Goal: Task Accomplishment & Management: Complete application form

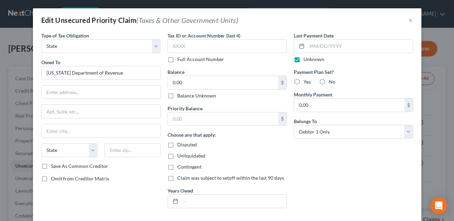
select select "2"
select select "0"
click at [124, 74] on input "[US_STATE] Department of Revenue" at bounding box center [100, 73] width 119 height 14
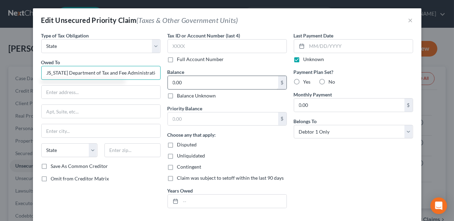
drag, startPoint x: 66, startPoint y: 73, endPoint x: 178, endPoint y: 81, distance: 112.0
click at [178, 81] on div "Type of Tax Obligation * Select Federal City State Franchise Tax Board Other Ow…" at bounding box center [227, 123] width 379 height 182
click at [91, 73] on input "[US_STATE] Franchise tax Board" at bounding box center [100, 73] width 119 height 14
type input "[US_STATE] Franchise Tax Board"
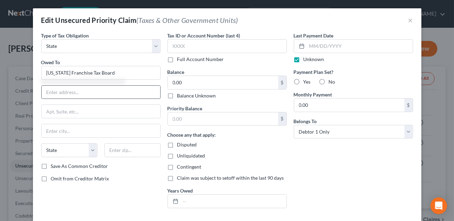
click at [77, 91] on input "text" at bounding box center [101, 92] width 119 height 13
type input "Attn: Bankruptcy"
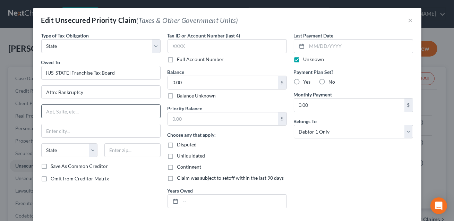
click at [68, 110] on input "text" at bounding box center [101, 111] width 119 height 13
type input "P.O. Box 942867"
click at [116, 153] on input "text" at bounding box center [132, 150] width 56 height 14
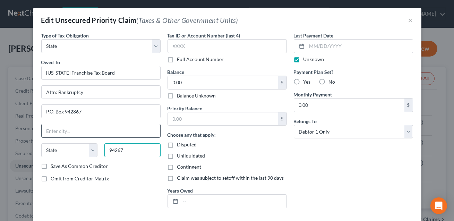
type input "94267"
type input "[GEOGRAPHIC_DATA]"
select select "4"
click at [112, 133] on input "[GEOGRAPHIC_DATA]" at bounding box center [101, 130] width 119 height 13
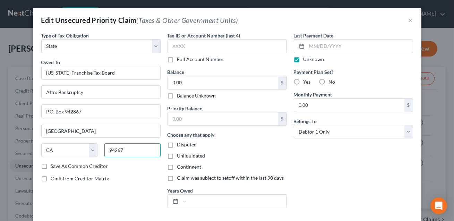
click at [130, 149] on input "94267" at bounding box center [132, 150] width 56 height 14
type input "94267-0001"
click at [183, 81] on input "0.00" at bounding box center [223, 82] width 110 height 13
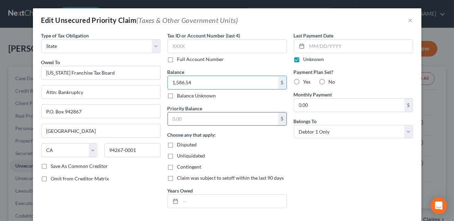
type input "1,586.54"
click at [185, 122] on input "text" at bounding box center [223, 118] width 110 height 13
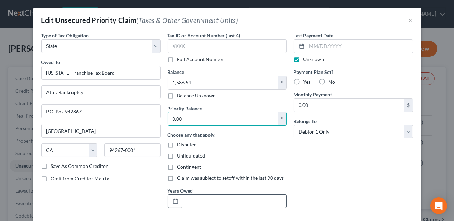
type input "0.00"
click at [182, 202] on input "text" at bounding box center [234, 201] width 106 height 13
type input "1"
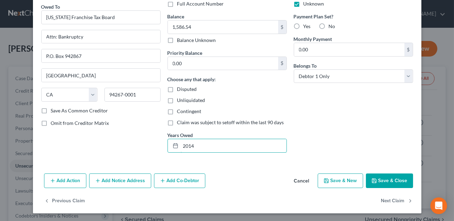
type input "2014"
click at [388, 180] on button "Save & Close" at bounding box center [389, 180] width 47 height 15
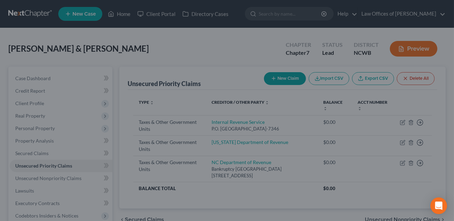
type input "0"
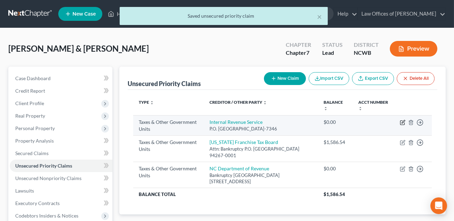
click at [400, 121] on icon "button" at bounding box center [403, 123] width 6 height 6
select select "0"
select select "39"
select select "0"
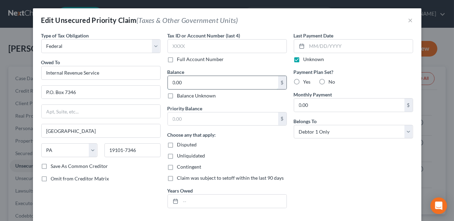
click at [182, 81] on input "0.00" at bounding box center [223, 82] width 110 height 13
click at [180, 120] on input "text" at bounding box center [223, 118] width 110 height 13
type input "255.10"
click at [180, 81] on input "0.00" at bounding box center [223, 82] width 110 height 13
type input "24,405.52"
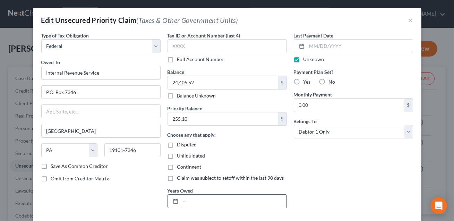
click at [202, 201] on input "text" at bounding box center [234, 201] width 106 height 13
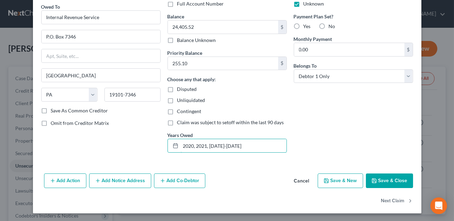
type input "2020, 2021, [DATE]-[DATE]"
click at [390, 182] on button "Save & Close" at bounding box center [389, 180] width 47 height 15
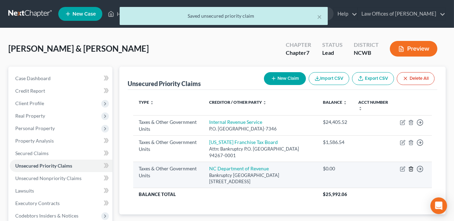
click at [411, 170] on icon "button" at bounding box center [411, 169] width 6 height 6
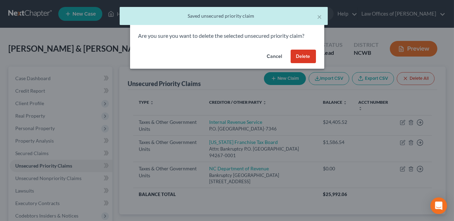
click at [305, 57] on button "Delete" at bounding box center [303, 57] width 25 height 14
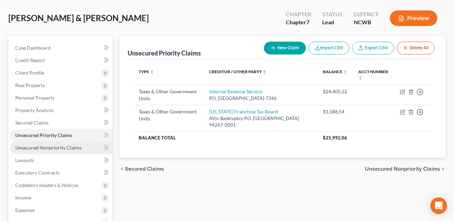
scroll to position [89, 0]
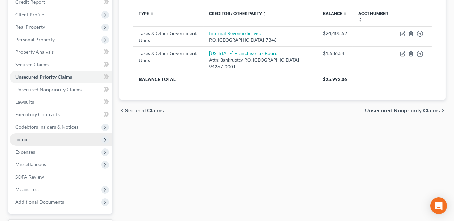
click at [28, 136] on span "Income" at bounding box center [23, 139] width 16 height 6
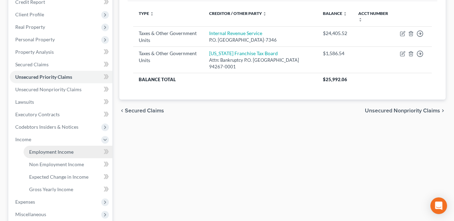
click at [37, 149] on span "Employment Income" at bounding box center [51, 152] width 44 height 6
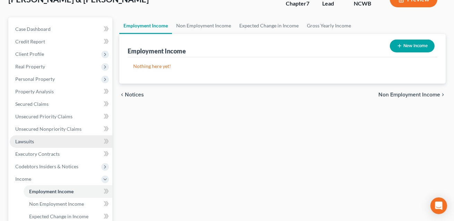
scroll to position [50, 0]
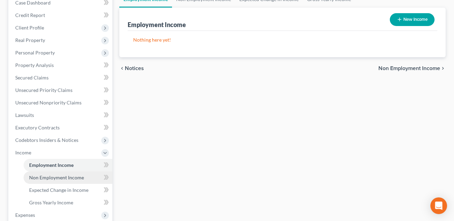
click at [72, 176] on span "Non Employment Income" at bounding box center [56, 177] width 55 height 6
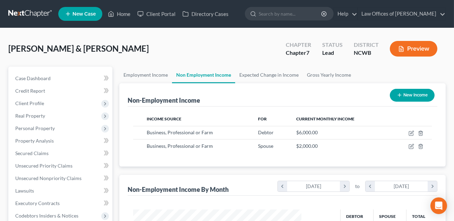
scroll to position [124, 182]
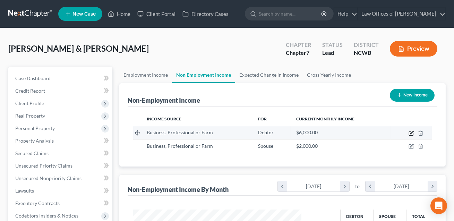
click at [412, 133] on icon "button" at bounding box center [411, 132] width 3 height 3
select select "10"
select select "0"
select select "28"
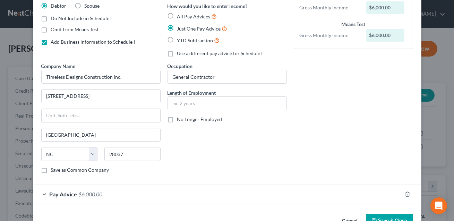
scroll to position [76, 0]
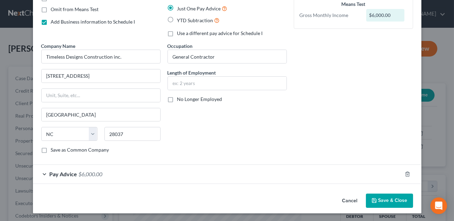
click at [382, 201] on button "Save & Close" at bounding box center [389, 200] width 47 height 15
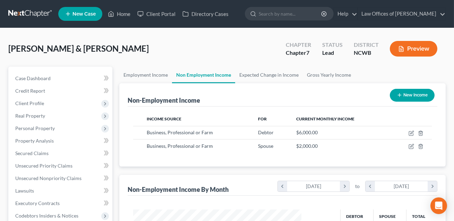
click at [418, 48] on button "Preview" at bounding box center [414, 49] width 48 height 16
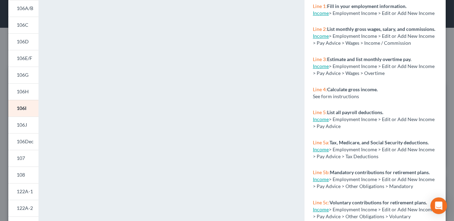
scroll to position [0, 0]
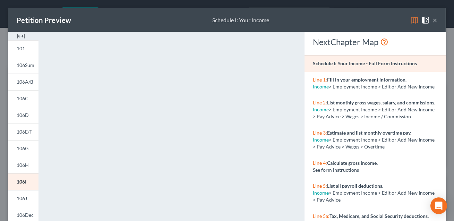
click at [437, 18] on button "×" at bounding box center [434, 20] width 5 height 8
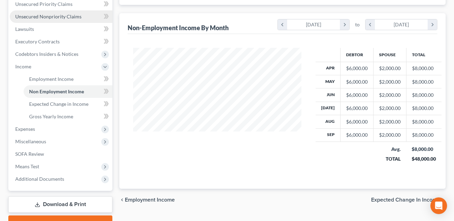
scroll to position [197, 0]
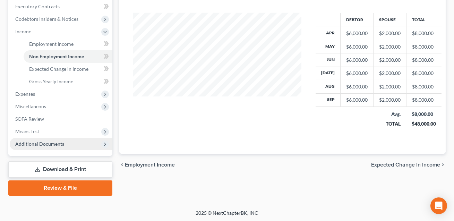
click at [54, 147] on span "Additional Documents" at bounding box center [61, 144] width 103 height 12
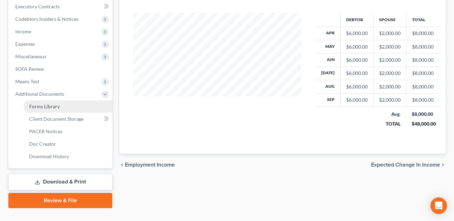
click at [56, 106] on span "Forms Library" at bounding box center [44, 106] width 31 height 6
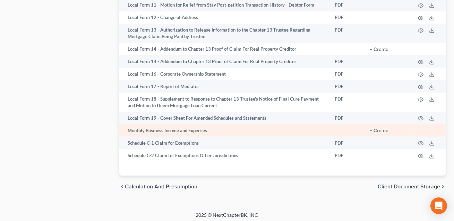
scroll to position [425, 0]
click at [383, 128] on button "+ Create" at bounding box center [379, 130] width 19 height 5
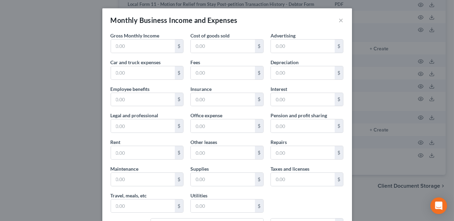
scroll to position [119, 0]
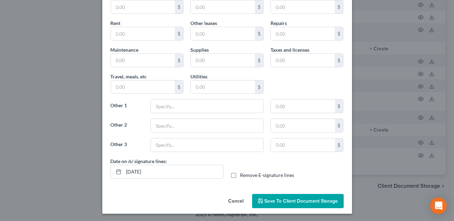
click at [240, 174] on label "Remove E-signature lines" at bounding box center [267, 175] width 54 height 7
click at [243, 174] on input "Remove E-signature lines" at bounding box center [245, 174] width 5 height 5
checkbox input "true"
drag, startPoint x: 169, startPoint y: 172, endPoint x: 123, endPoint y: 167, distance: 46.3
click at [124, 167] on input "[DATE]" at bounding box center [174, 171] width 100 height 13
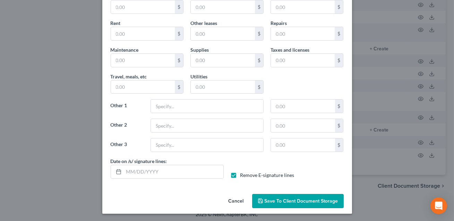
click at [280, 202] on span "Save to Client Document Storage" at bounding box center [302, 201] width 74 height 6
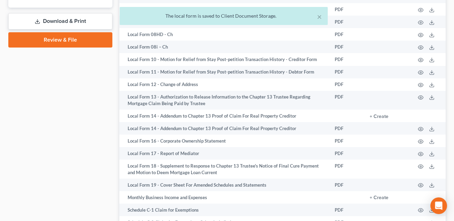
scroll to position [426, 0]
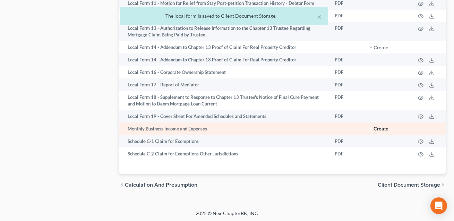
click at [379, 128] on button "+ Create" at bounding box center [379, 129] width 19 height 5
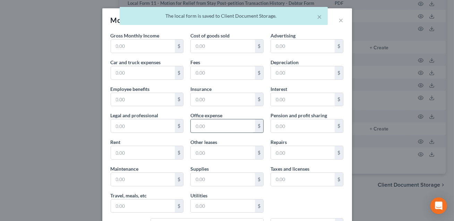
scroll to position [119, 0]
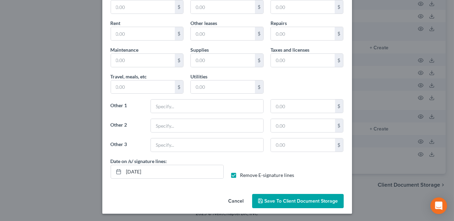
click at [240, 175] on label "Remove E-signature lines" at bounding box center [267, 175] width 54 height 7
click at [243, 175] on input "Remove E-signature lines" at bounding box center [245, 174] width 5 height 5
checkbox input "false"
drag, startPoint x: 166, startPoint y: 170, endPoint x: 123, endPoint y: 169, distance: 43.4
click at [123, 169] on div "[DATE]" at bounding box center [167, 172] width 113 height 14
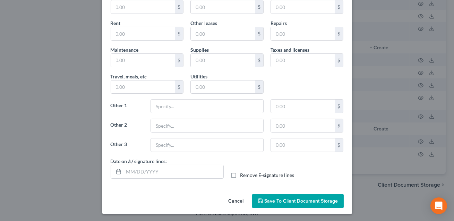
click at [303, 199] on span "Save to Client Document Storage" at bounding box center [302, 201] width 74 height 6
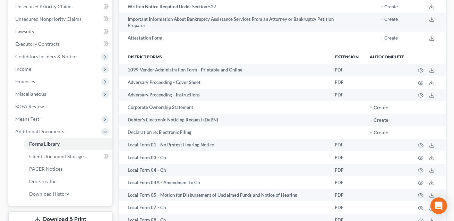
scroll to position [0, 0]
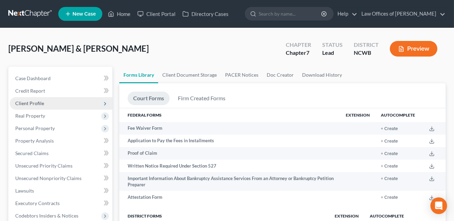
click at [33, 103] on span "Client Profile" at bounding box center [29, 103] width 29 height 6
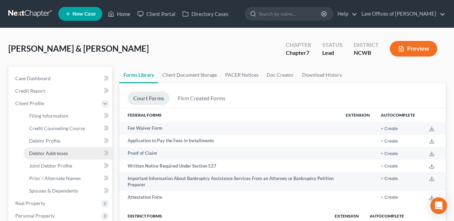
click at [45, 153] on span "Debtor Addresses" at bounding box center [48, 153] width 39 height 6
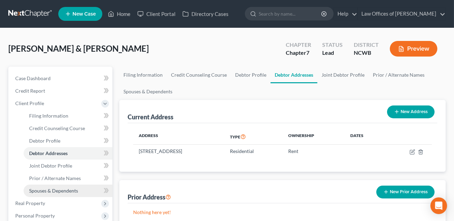
click at [47, 189] on span "Spouses & Dependents" at bounding box center [53, 191] width 49 height 6
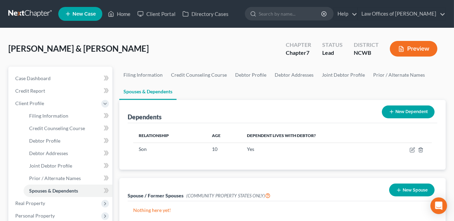
click at [404, 114] on button "New Dependent" at bounding box center [408, 111] width 53 height 13
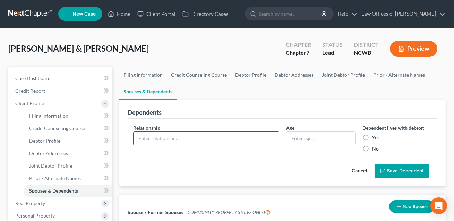
click at [140, 136] on input "text" at bounding box center [205, 138] width 145 height 13
type input "Son"
click at [302, 139] on input "text" at bounding box center [320, 138] width 69 height 13
type input "20"
click at [372, 148] on label "No" at bounding box center [375, 148] width 7 height 7
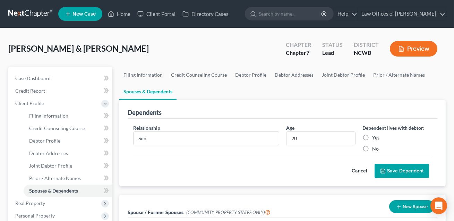
click at [375, 148] on input "No" at bounding box center [377, 147] width 5 height 5
radio input "true"
click at [397, 172] on button "Save Dependent" at bounding box center [401, 171] width 54 height 15
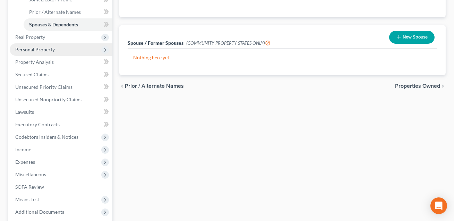
scroll to position [166, 0]
click at [36, 50] on span "Personal Property" at bounding box center [35, 50] width 40 height 6
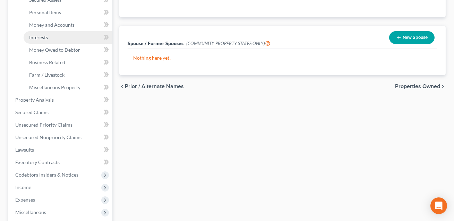
click at [41, 36] on span "Interests" at bounding box center [38, 37] width 19 height 6
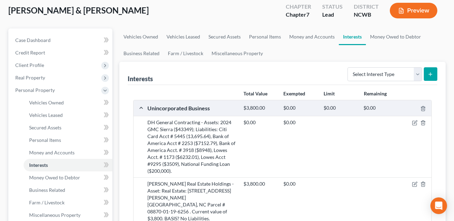
scroll to position [106, 0]
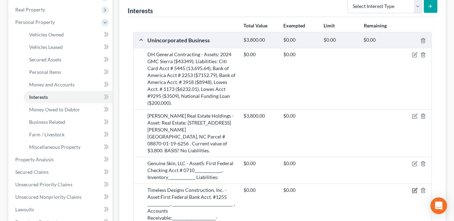
click at [415, 188] on icon "button" at bounding box center [415, 191] width 6 height 6
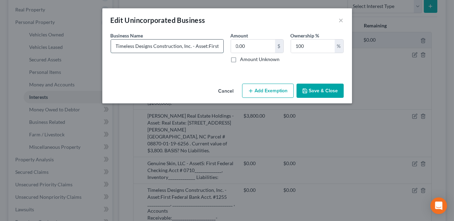
click at [207, 46] on input "Timeless Designs Construction, Inc. - Asset:First Federal Bank Acct. #1255 ____…" at bounding box center [167, 46] width 112 height 13
click at [157, 46] on input "Timeless Designs Construction, Inc. - Asset: First Federal Bank Acct. #1255 ___…" at bounding box center [167, 46] width 112 height 13
type input "Timeless Designs Construction, Inc. - Asset: First Federal Bank Acct. #1255 ___…"
click at [315, 93] on button "Save & Close" at bounding box center [319, 91] width 47 height 15
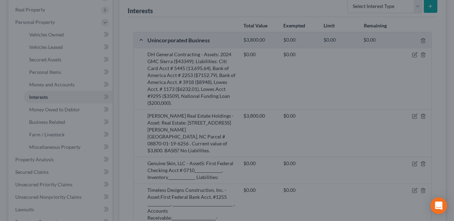
scroll to position [0, 0]
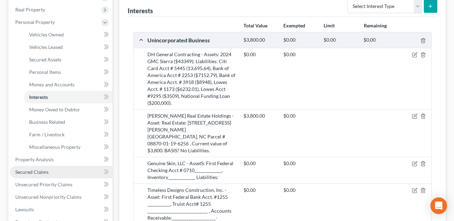
click at [37, 174] on link "Secured Claims" at bounding box center [61, 172] width 103 height 12
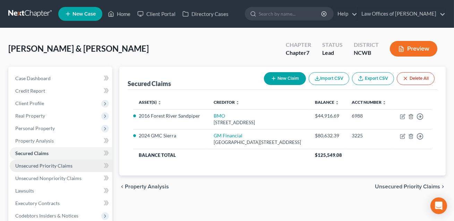
click at [35, 165] on span "Unsecured Priority Claims" at bounding box center [43, 166] width 57 height 6
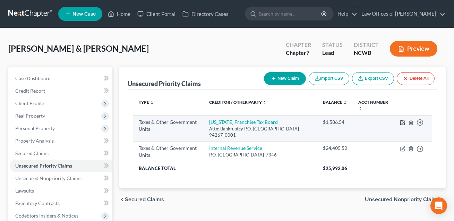
click at [403, 122] on icon "button" at bounding box center [402, 121] width 3 height 3
select select "2"
select select "4"
select select "0"
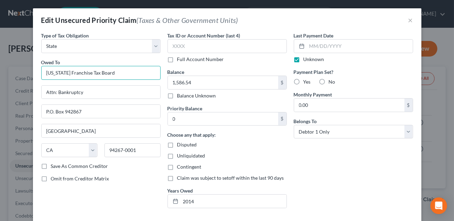
click at [113, 72] on input "[US_STATE] Franchise Tax Board" at bounding box center [100, 73] width 119 height 14
drag, startPoint x: 88, startPoint y: 73, endPoint x: 68, endPoint y: 72, distance: 19.8
click at [68, 72] on input "[US_STATE] Franchise Tax Board" at bounding box center [100, 73] width 119 height 14
click at [124, 74] on input "[US_STATE] Department of Tax Board" at bounding box center [100, 73] width 119 height 14
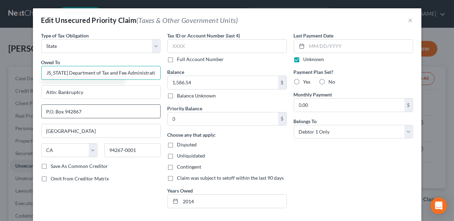
type input "[US_STATE] Department of Tax and Fee Administration"
drag, startPoint x: 83, startPoint y: 111, endPoint x: 75, endPoint y: 111, distance: 8.3
click at [75, 111] on input "P.O. Box 942867" at bounding box center [101, 111] width 119 height 13
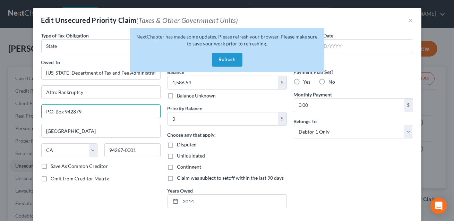
type input "P.O. Box 942879"
click at [225, 61] on button "Refresh" at bounding box center [227, 60] width 31 height 14
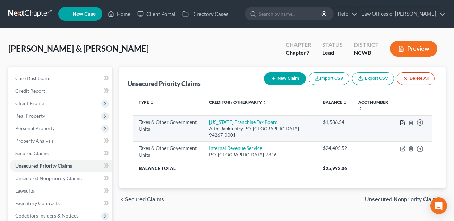
click at [403, 121] on icon "button" at bounding box center [403, 123] width 6 height 6
select select "2"
select select "4"
select select "0"
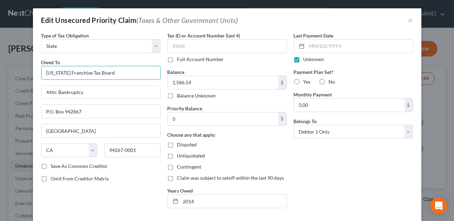
drag, startPoint x: 88, startPoint y: 74, endPoint x: 69, endPoint y: 74, distance: 18.7
click at [69, 74] on input "[US_STATE] Franchise Tax Board" at bounding box center [100, 73] width 119 height 14
drag, startPoint x: 143, startPoint y: 73, endPoint x: 127, endPoint y: 73, distance: 15.9
click at [127, 73] on input "California Dept. of Tax anf Fee Admin.Board" at bounding box center [100, 73] width 119 height 14
click at [103, 73] on input "California Dept. of Tax anf Fee Admin." at bounding box center [100, 73] width 119 height 14
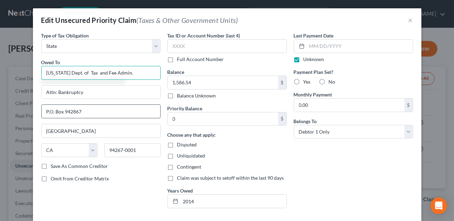
type input "California Dept. of Tax and Fee Admin."
click at [80, 112] on input "P.O. Box 942867" at bounding box center [101, 111] width 119 height 13
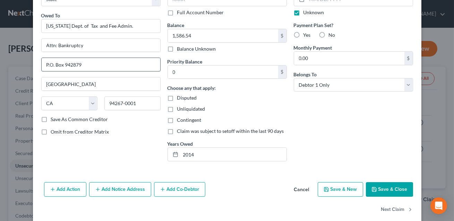
scroll to position [47, 0]
type input "P.O. Box 942879"
click at [179, 68] on input "0" at bounding box center [223, 71] width 110 height 13
type input "1"
type input "1.00"
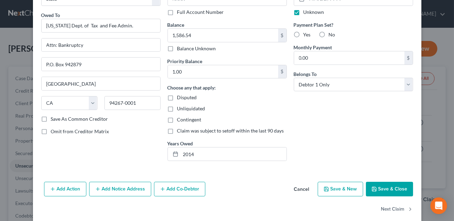
click at [380, 183] on button "Save & Close" at bounding box center [389, 189] width 47 height 15
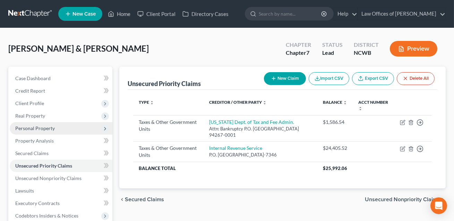
click at [40, 129] on span "Personal Property" at bounding box center [35, 128] width 40 height 6
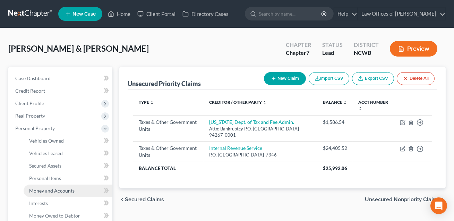
click at [58, 192] on span "Money and Accounts" at bounding box center [51, 191] width 45 height 6
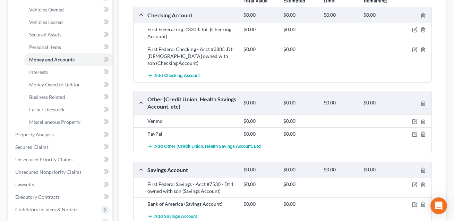
scroll to position [132, 0]
click at [178, 72] on span "Add Checking Account" at bounding box center [176, 75] width 45 height 6
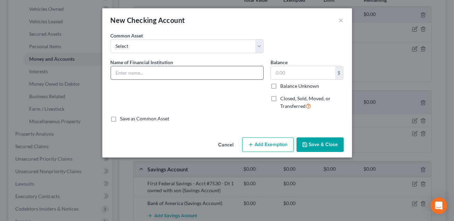
click at [163, 71] on input "text" at bounding box center [187, 72] width 152 height 13
type input "Bank of America"
click at [280, 95] on label "Closed, Sold, Moved, or Transferred" at bounding box center [311, 102] width 63 height 15
click at [283, 95] on input "Closed, Sold, Moved, or Transferred" at bounding box center [285, 97] width 5 height 5
checkbox input "true"
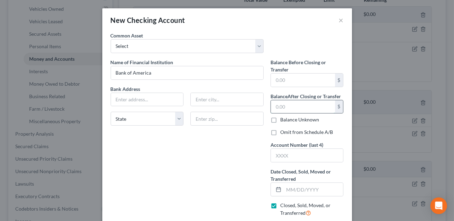
click at [281, 108] on input "text" at bounding box center [303, 106] width 64 height 13
type input "0.00"
click at [283, 158] on input "text" at bounding box center [307, 155] width 72 height 13
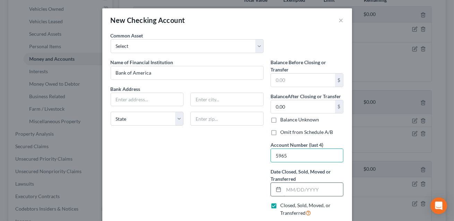
type input "5965"
click at [292, 190] on input "text" at bounding box center [314, 189] width 60 height 13
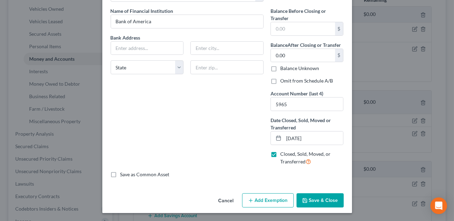
click at [321, 199] on button "Save & Close" at bounding box center [319, 200] width 47 height 15
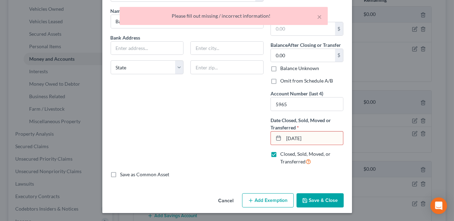
click at [302, 138] on input "04/15/25" at bounding box center [314, 137] width 60 height 13
type input "04/15/2025"
click at [320, 200] on button "Save & Close" at bounding box center [319, 200] width 47 height 15
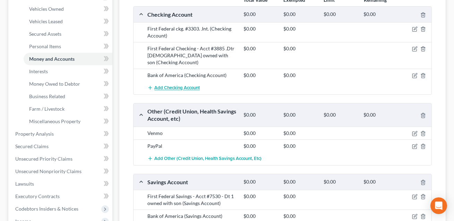
click at [187, 85] on span "Add Checking Account" at bounding box center [176, 88] width 45 height 6
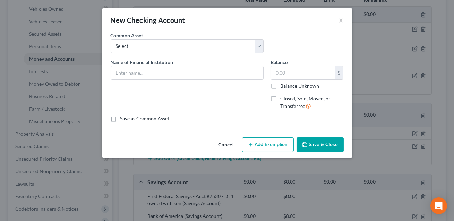
click at [227, 144] on button "Cancel" at bounding box center [226, 145] width 26 height 14
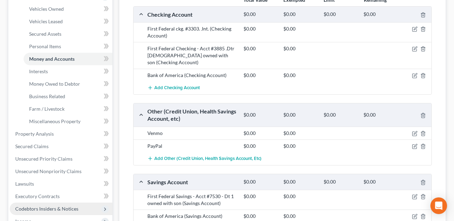
scroll to position [191, 0]
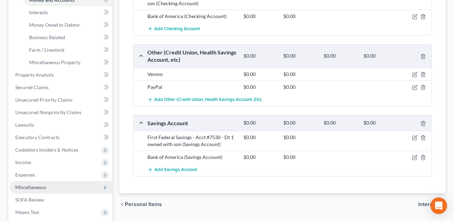
click at [31, 187] on span "Miscellaneous" at bounding box center [30, 187] width 31 height 6
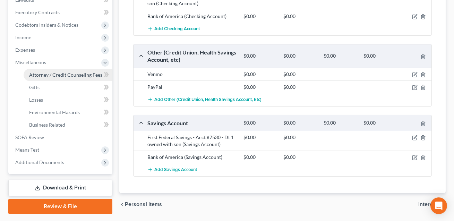
click at [66, 79] on link "Attorney / Credit Counseling Fees" at bounding box center [68, 75] width 89 height 12
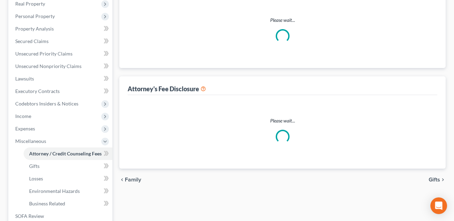
select select "0"
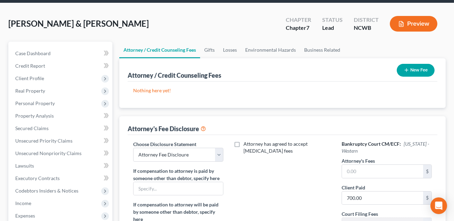
scroll to position [27, 0]
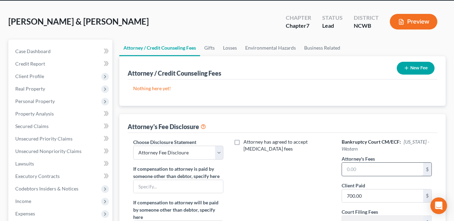
click at [347, 171] on input "text" at bounding box center [382, 169] width 81 height 13
type input "1,500.00"
click at [361, 198] on input "700.00" at bounding box center [382, 195] width 81 height 13
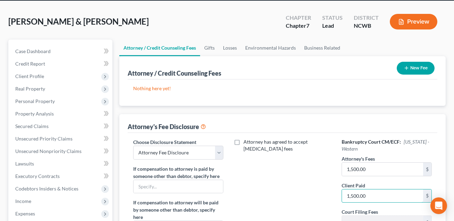
type input "1,500.00"
click at [419, 65] on button "New Fee" at bounding box center [416, 68] width 38 height 13
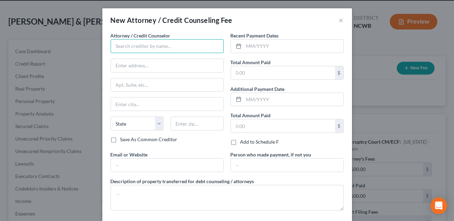
click at [163, 46] on input "text" at bounding box center [167, 46] width 113 height 14
click at [137, 47] on input "Law Offcies of Robet H Gourley Jr" at bounding box center [167, 46] width 113 height 14
click at [157, 46] on input "Law Offices of Robet H Gourley Jr" at bounding box center [167, 46] width 113 height 14
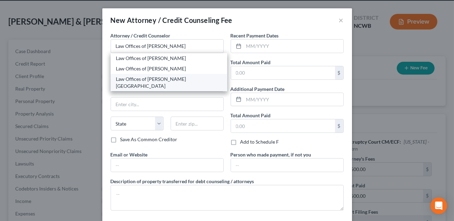
click at [153, 79] on div "Law Offices of Robert H Gourley Jr. PA" at bounding box center [168, 83] width 105 height 14
type input "Law Offices of Robert H Gourley Jr. PA"
type input "249 E Broad Street"
type input "Statesville"
select select "28"
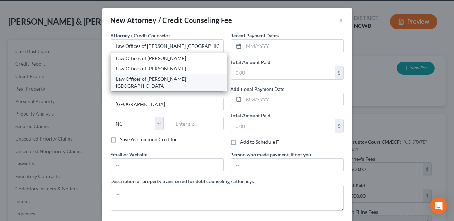
type input "28677"
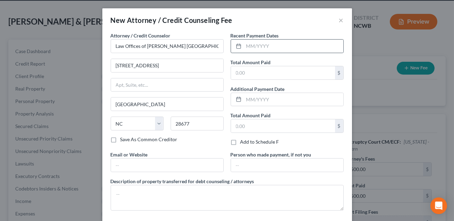
click at [242, 47] on div at bounding box center [237, 46] width 13 height 13
click at [244, 47] on input "text" at bounding box center [294, 46] width 100 height 13
type input "04/2025"
click at [239, 68] on input "text" at bounding box center [283, 72] width 104 height 13
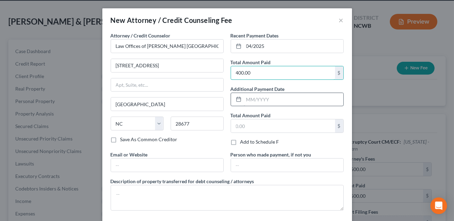
type input "400.00"
click at [247, 96] on input "text" at bounding box center [294, 99] width 100 height 13
type input "10/2025"
click at [243, 128] on input "text" at bounding box center [283, 125] width 104 height 13
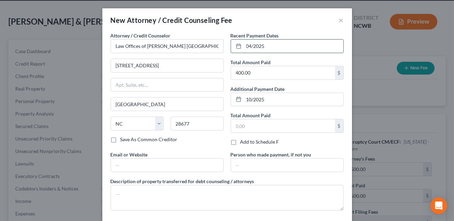
click at [245, 48] on input "04/2025" at bounding box center [294, 46] width 100 height 13
type input "12/2024, 04/2025"
click at [253, 72] on input "400.00" at bounding box center [283, 72] width 104 height 13
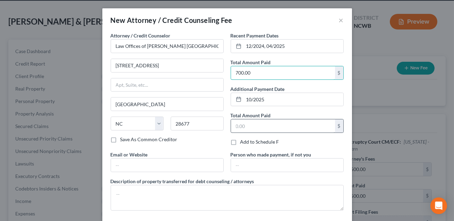
type input "700.00"
click at [250, 122] on input "text" at bounding box center [283, 125] width 104 height 13
type input "1,138.00"
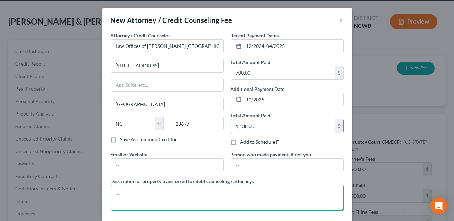
click at [164, 189] on textarea at bounding box center [227, 198] width 233 height 26
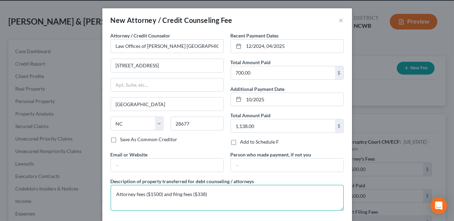
click at [178, 193] on textarea "Attorney fees ($1500) and filng fees ($338)" at bounding box center [227, 198] width 233 height 26
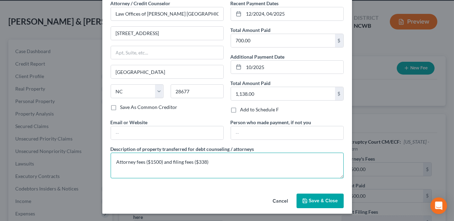
type textarea "Attorney fees ($1500) and filing fees ($338)"
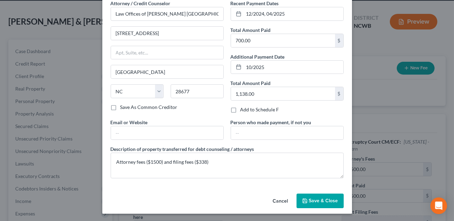
click at [308, 198] on button "Save & Close" at bounding box center [319, 200] width 47 height 15
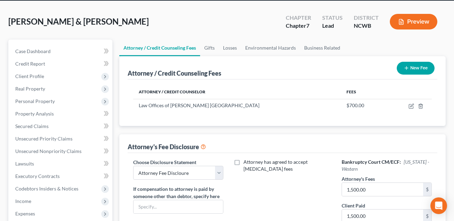
click at [404, 66] on icon "button" at bounding box center [407, 68] width 6 height 6
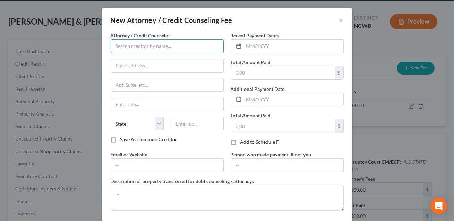
click at [147, 44] on input "text" at bounding box center [167, 46] width 113 height 14
click at [128, 46] on input "Buttefly" at bounding box center [167, 46] width 113 height 14
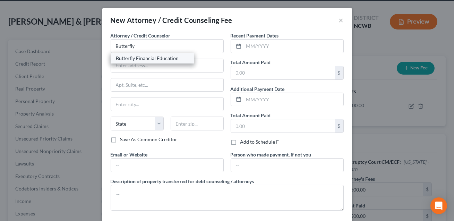
click at [137, 56] on div "Butterfly Financial Education" at bounding box center [152, 58] width 72 height 7
type input "Butterfly Financial Education"
type input "(Online)"
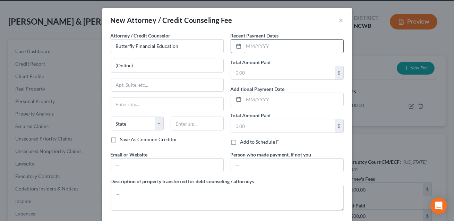
click at [245, 46] on input "text" at bounding box center [294, 46] width 100 height 13
type input "10/2025"
click at [244, 72] on input "text" at bounding box center [283, 72] width 104 height 13
type input "25.00"
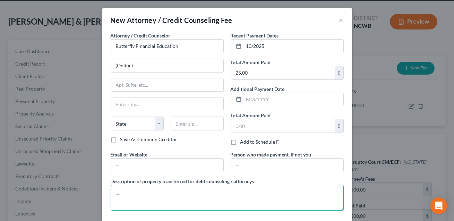
click at [156, 186] on textarea at bounding box center [227, 198] width 233 height 26
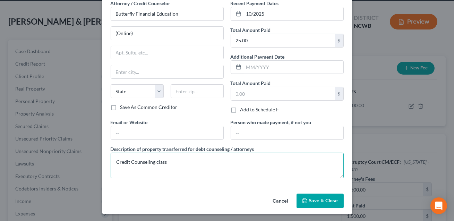
type textarea "Credit Counseling class"
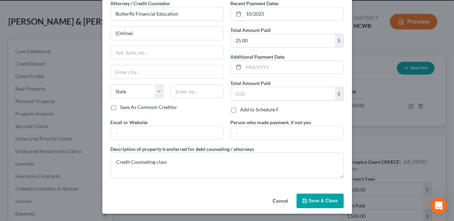
click at [326, 202] on span "Save & Close" at bounding box center [323, 201] width 29 height 6
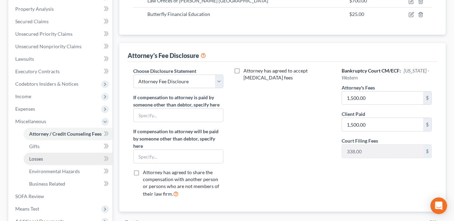
scroll to position [133, 0]
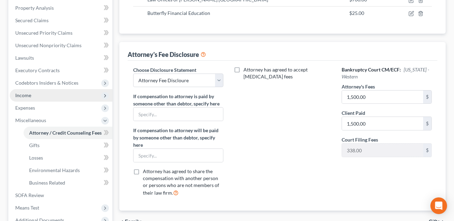
click at [26, 96] on span "Income" at bounding box center [23, 95] width 16 height 6
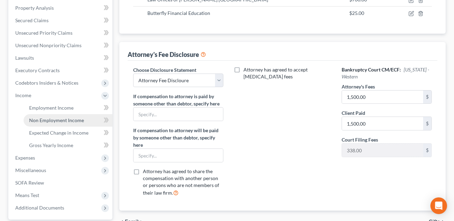
click at [49, 120] on span "Non Employment Income" at bounding box center [56, 120] width 55 height 6
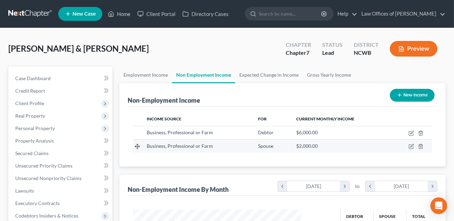
scroll to position [124, 182]
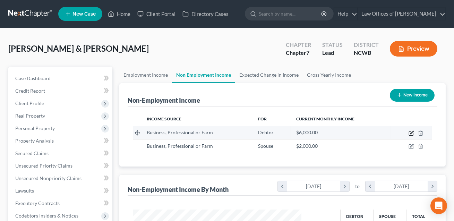
click at [413, 133] on icon "button" at bounding box center [411, 133] width 4 height 4
select select "10"
select select "0"
select select "28"
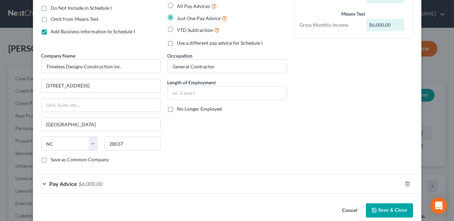
scroll to position [76, 0]
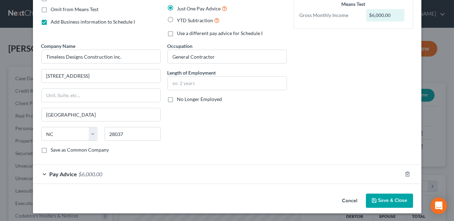
click at [391, 203] on button "Save & Close" at bounding box center [389, 200] width 47 height 15
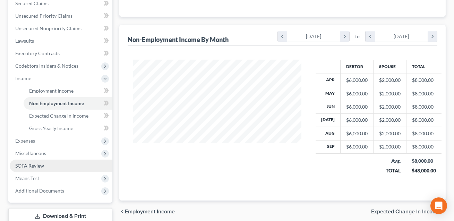
scroll to position [151, 0]
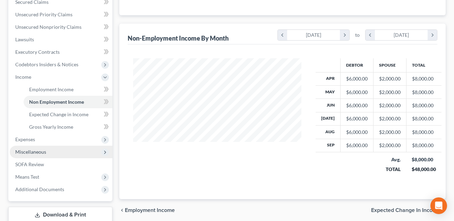
click at [33, 152] on span "Miscellaneous" at bounding box center [30, 152] width 31 height 6
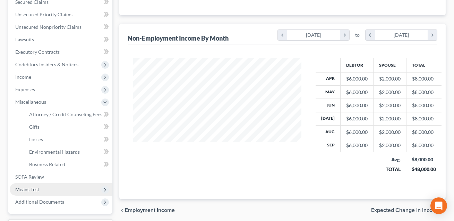
click at [32, 187] on span "Means Test" at bounding box center [27, 189] width 24 height 6
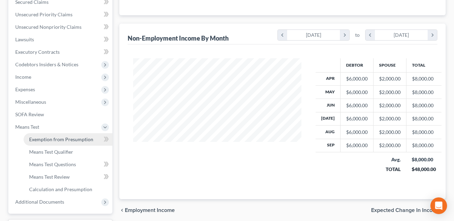
click at [55, 140] on span "Exemption from Presumption" at bounding box center [61, 139] width 64 height 6
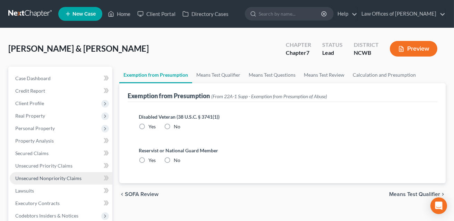
scroll to position [11, 0]
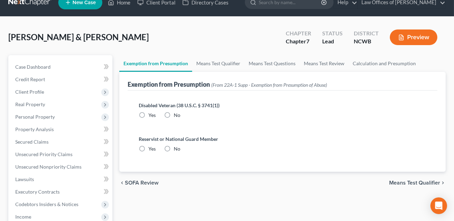
click at [174, 114] on label "No" at bounding box center [177, 115] width 7 height 7
click at [176, 114] on input "No" at bounding box center [178, 114] width 5 height 5
radio input "true"
click at [174, 148] on label "No" at bounding box center [177, 148] width 7 height 7
click at [176, 148] on input "No" at bounding box center [178, 147] width 5 height 5
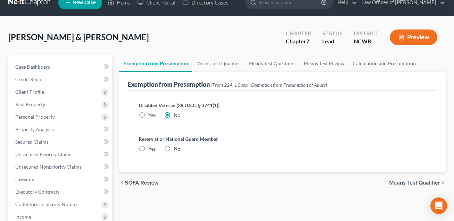
radio input "true"
click at [222, 67] on link "Means Test Qualifier" at bounding box center [218, 63] width 52 height 17
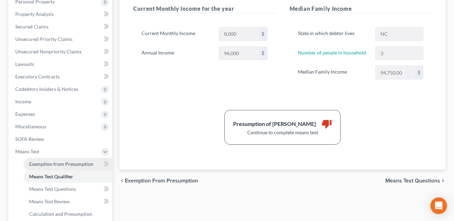
scroll to position [127, 0]
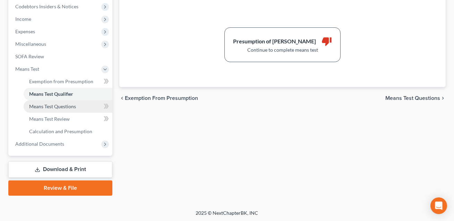
click at [60, 103] on span "Means Test Questions" at bounding box center [52, 106] width 47 height 6
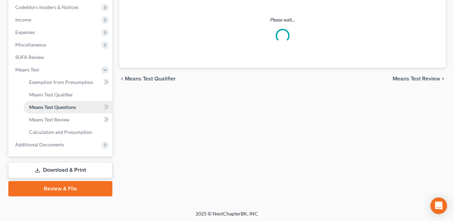
scroll to position [177, 0]
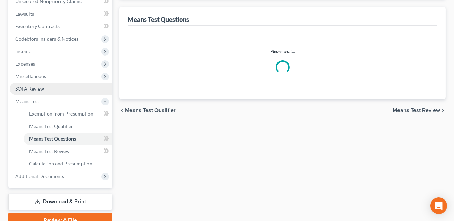
select select "1"
select select "60"
select select "3"
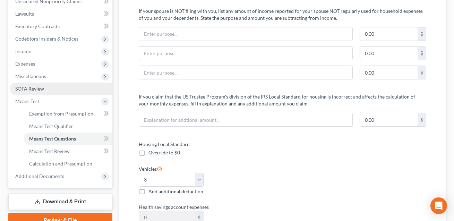
scroll to position [0, 0]
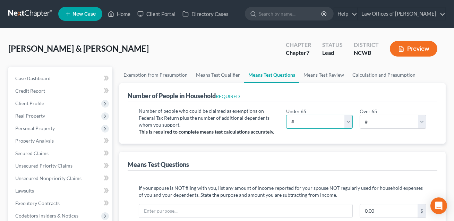
click at [318, 122] on select "# 0 1 2 3 4 5 6 7 8 9 10" at bounding box center [319, 122] width 67 height 14
select select "3"
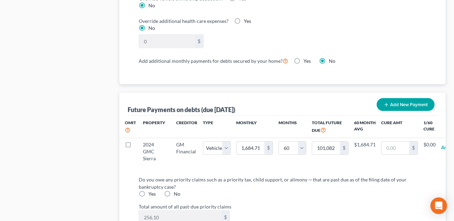
scroll to position [680, 0]
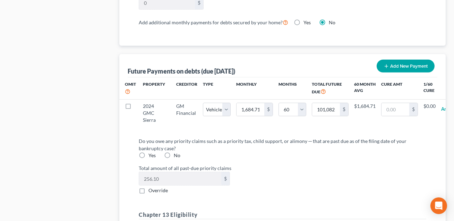
click at [148, 155] on label "Yes" at bounding box center [151, 155] width 7 height 7
click at [151, 155] on input "Yes" at bounding box center [153, 154] width 5 height 5
radio input "true"
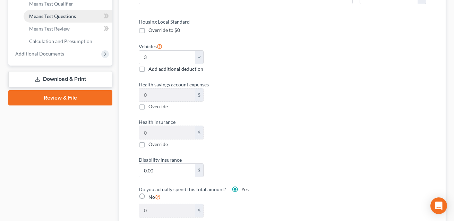
scroll to position [254, 0]
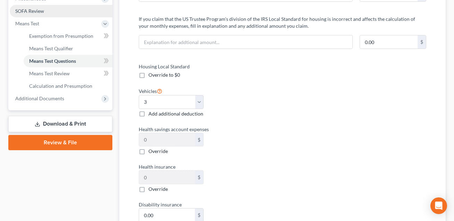
click at [41, 12] on span "SOFA Review" at bounding box center [29, 11] width 29 height 6
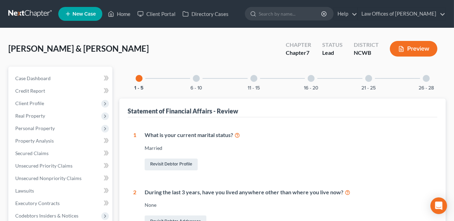
click at [428, 78] on div at bounding box center [426, 78] width 7 height 7
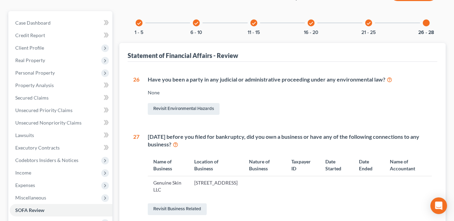
scroll to position [132, 0]
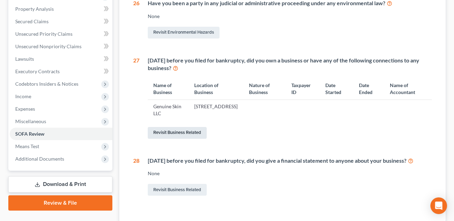
click at [192, 134] on link "Revisit Business Related" at bounding box center [177, 133] width 59 height 12
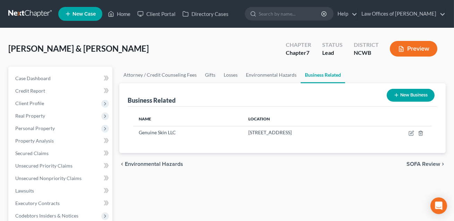
click at [422, 93] on button "New Business" at bounding box center [411, 95] width 48 height 13
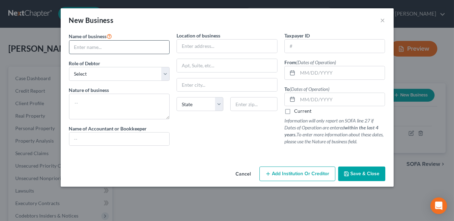
click at [97, 50] on input "text" at bounding box center [119, 47] width 100 height 13
type input "DH General Contracting LLC"
click at [114, 75] on select "Select A member of a limited liability company (LLC) or limited liability partn…" at bounding box center [119, 74] width 101 height 14
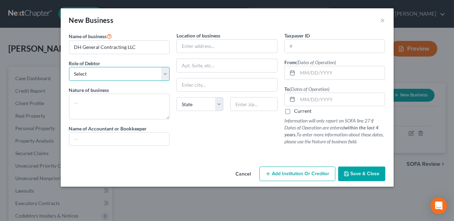
select select "member"
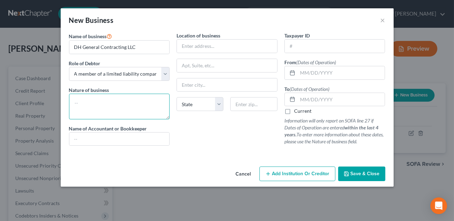
click at [102, 104] on textarea at bounding box center [119, 107] width 101 height 26
click at [87, 103] on textarea "Constuction" at bounding box center [119, 107] width 101 height 26
type textarea "Construction"
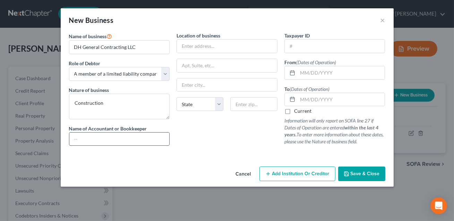
click at [81, 138] on input "text" at bounding box center [119, 138] width 100 height 13
type input "CONFIRM"
click at [189, 49] on input "text" at bounding box center [227, 46] width 100 height 13
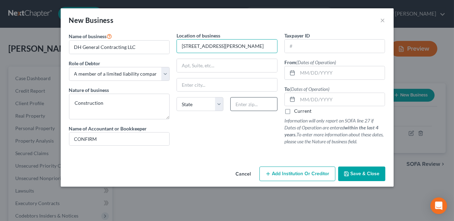
type input "4194 Island Fox Lanee"
click at [249, 104] on input "text" at bounding box center [253, 104] width 47 height 14
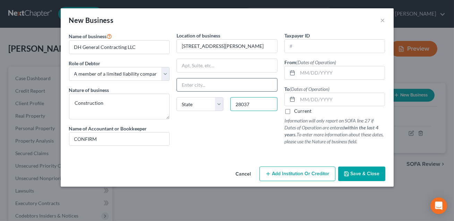
type input "28037"
click at [241, 86] on input "text" at bounding box center [227, 84] width 100 height 13
type input "[GEOGRAPHIC_DATA]"
select select "28"
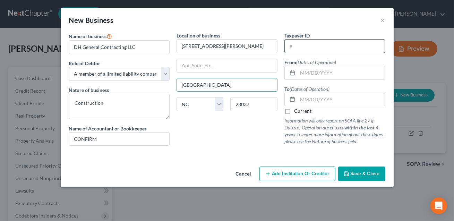
click at [320, 46] on input "text" at bounding box center [335, 46] width 100 height 13
click at [302, 74] on input "text" at bounding box center [340, 72] width 87 height 13
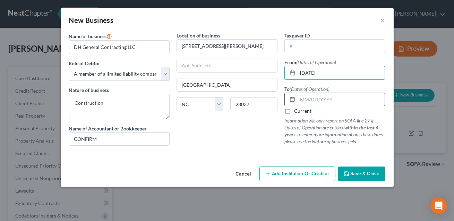
type input "03/01/2020"
click at [304, 98] on input "text" at bounding box center [340, 99] width 87 height 13
type input "01/01/2025"
click at [353, 176] on button "Save & Close" at bounding box center [361, 173] width 47 height 15
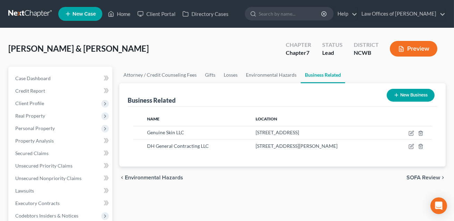
click at [409, 95] on button "New Business" at bounding box center [411, 95] width 48 height 13
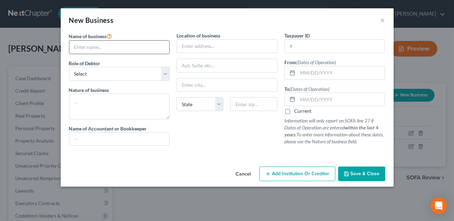
click at [87, 49] on input "text" at bounding box center [119, 47] width 100 height 13
type input "Hasler Real Estaet Holdings LLC"
click at [85, 69] on select "Select A member of a limited liability company (LLC) or limited liability partn…" at bounding box center [119, 74] width 101 height 14
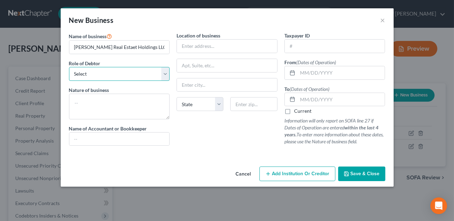
select select "member"
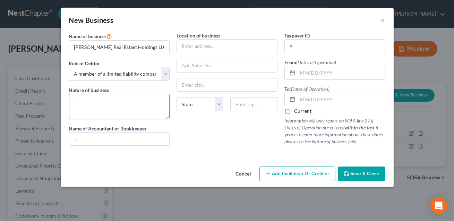
click at [84, 97] on textarea at bounding box center [119, 107] width 101 height 26
type textarea "Real Estate"
click at [84, 142] on input "text" at bounding box center [119, 138] width 100 height 13
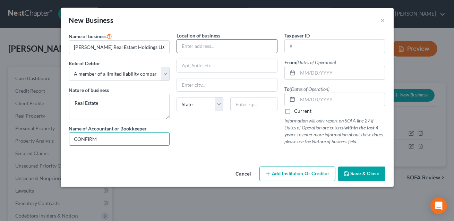
type input "CONFIRM"
click at [191, 48] on input "text" at bounding box center [227, 46] width 100 height 13
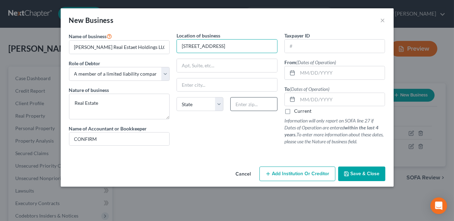
type input "[STREET_ADDRESS]"
click at [246, 104] on input "text" at bounding box center [253, 104] width 47 height 14
type input "28037"
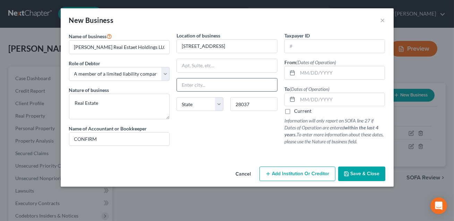
click at [232, 87] on input "text" at bounding box center [227, 84] width 100 height 13
type input "[GEOGRAPHIC_DATA]"
select select "28"
click at [174, 163] on div "Name of business * Hasler Real Estaet Holdings LLC Role of Debtor * Select A me…" at bounding box center [227, 98] width 333 height 132
click at [316, 74] on input "text" at bounding box center [340, 72] width 87 height 13
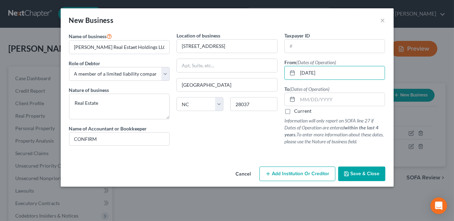
type input "01/01/2025"
click at [294, 111] on label "Current" at bounding box center [302, 110] width 17 height 7
click at [297, 111] on input "Current" at bounding box center [299, 109] width 5 height 5
checkbox input "true"
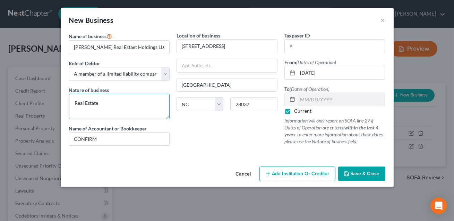
click at [103, 104] on textarea "Real Estate" at bounding box center [119, 107] width 101 height 26
type textarea "Real Estate--CONFIRM"
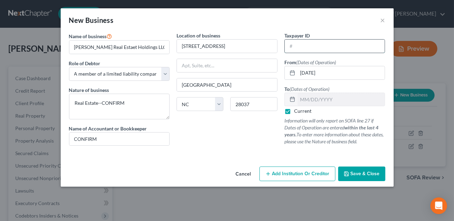
click at [290, 46] on input "text" at bounding box center [335, 46] width 100 height 13
type input "92-1276638"
click at [355, 175] on span "Save & Close" at bounding box center [365, 174] width 29 height 6
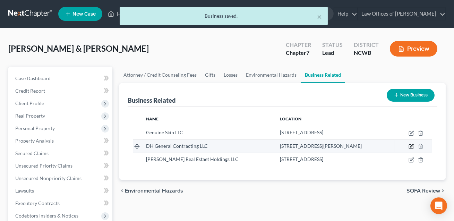
click at [411, 146] on icon "button" at bounding box center [411, 145] width 3 height 3
select select "member"
select select "28"
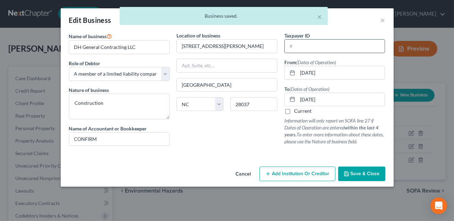
click at [304, 47] on input "text" at bounding box center [335, 46] width 100 height 13
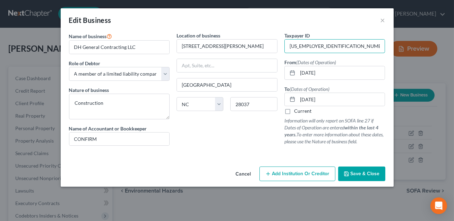
type input "84-5112160"
click at [356, 174] on span "Save & Close" at bounding box center [365, 174] width 29 height 6
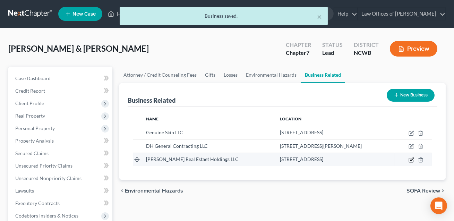
click at [411, 160] on icon "button" at bounding box center [411, 158] width 3 height 3
select select "member"
select select "28"
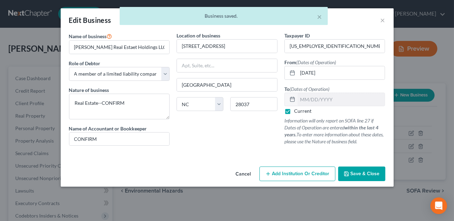
click at [357, 175] on span "Save & Close" at bounding box center [365, 174] width 29 height 6
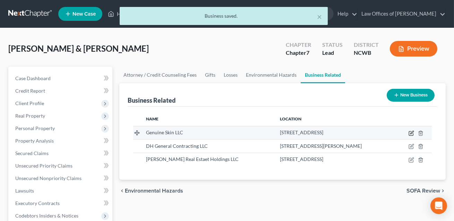
click at [411, 133] on icon "button" at bounding box center [411, 132] width 3 height 3
select select "sole_proprietor"
select select "28"
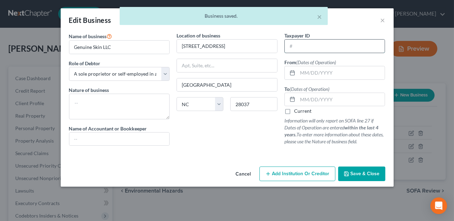
click at [298, 45] on input "text" at bounding box center [335, 46] width 100 height 13
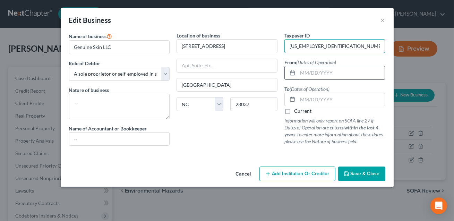
type input "99-2875220"
click at [311, 74] on input "text" at bounding box center [340, 72] width 87 height 13
type input "01/01/2025"
click at [294, 112] on label "Current" at bounding box center [302, 110] width 17 height 7
click at [297, 112] on input "Current" at bounding box center [299, 109] width 5 height 5
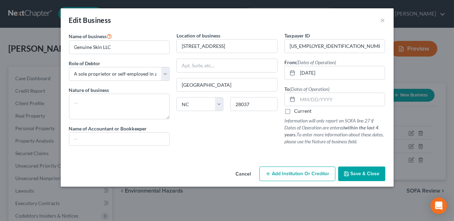
checkbox input "true"
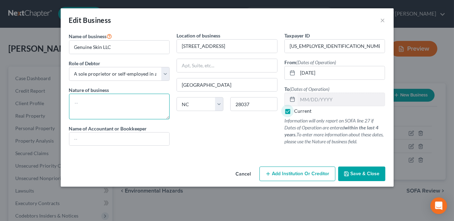
click at [121, 105] on textarea at bounding box center [119, 107] width 101 height 26
type textarea "Skin care products"
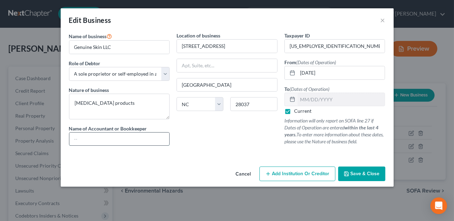
click at [107, 141] on input "text" at bounding box center [119, 138] width 100 height 13
type input "CONFIRM"
click at [359, 176] on button "Save & Close" at bounding box center [361, 173] width 47 height 15
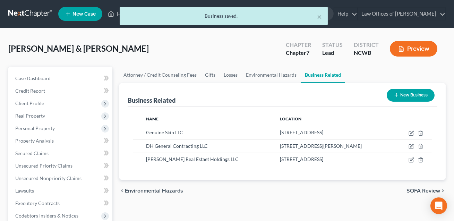
click at [406, 98] on button "New Business" at bounding box center [411, 95] width 48 height 13
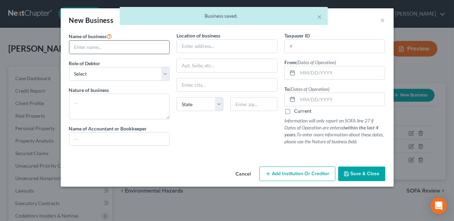
click at [112, 46] on input "text" at bounding box center [119, 47] width 100 height 13
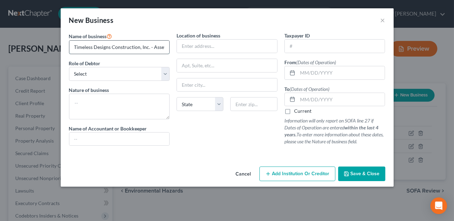
click at [149, 48] on input "Timeless Designs Construction, Inc. - Asset:First Federal Bank Acct. #1255 ____…" at bounding box center [119, 47] width 100 height 13
drag, startPoint x: 149, startPoint y: 48, endPoint x: 179, endPoint y: 49, distance: 30.2
click at [179, 49] on div "Name of business * Timeless Designs Construction, Inc. - Asset:First Federal Ba…" at bounding box center [227, 94] width 323 height 125
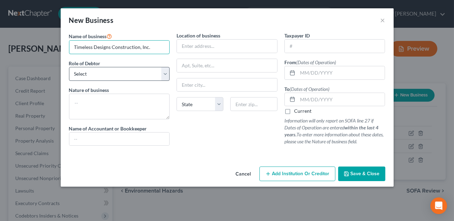
type input "Timeless Designs Construction, Inc."
click at [84, 75] on select "Select A member of a limited liability company (LLC) or limited liability partn…" at bounding box center [119, 74] width 101 height 14
select select "member"
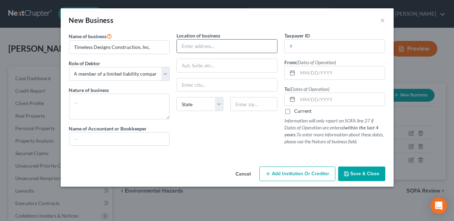
click at [196, 46] on input "text" at bounding box center [227, 46] width 100 height 13
type input "[STREET_ADDRESS]"
click at [247, 105] on input "text" at bounding box center [253, 104] width 47 height 14
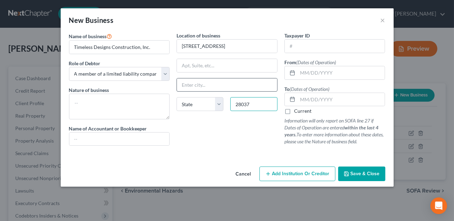
type input "28037"
type input "[GEOGRAPHIC_DATA]"
select select "28"
click at [226, 86] on input "[GEOGRAPHIC_DATA]" at bounding box center [227, 84] width 100 height 13
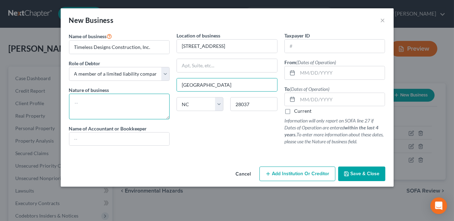
click at [86, 109] on textarea at bounding box center [119, 107] width 101 height 26
type textarea "Constuction"
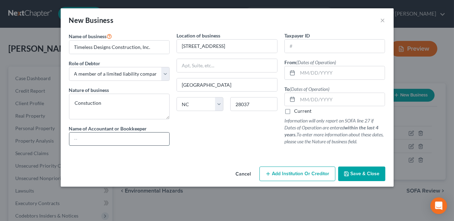
click at [82, 135] on input "text" at bounding box center [119, 138] width 100 height 13
type input "CONFIRM"
click at [310, 73] on input "text" at bounding box center [340, 72] width 87 height 13
type input "01/01/2025"
click at [294, 111] on label "Current" at bounding box center [302, 110] width 17 height 7
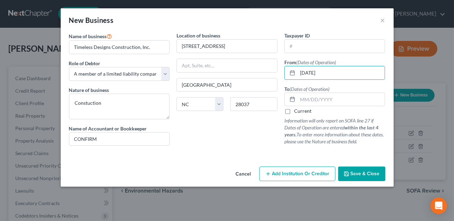
click at [297, 111] on input "Current" at bounding box center [299, 109] width 5 height 5
checkbox input "true"
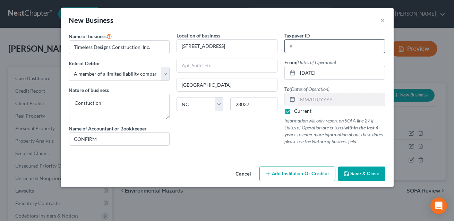
click at [296, 46] on input "text" at bounding box center [335, 46] width 100 height 13
type input "92-3732344"
click at [356, 178] on button "Save & Close" at bounding box center [361, 173] width 47 height 15
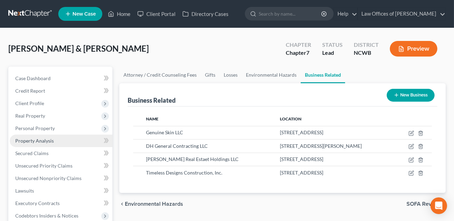
scroll to position [186, 0]
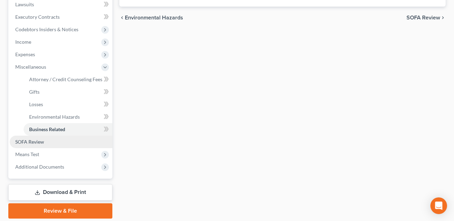
click at [37, 139] on span "SOFA Review" at bounding box center [29, 142] width 29 height 6
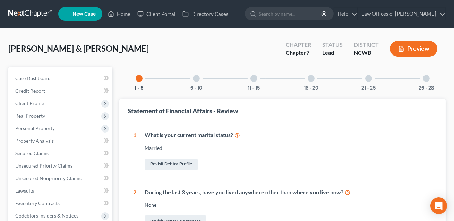
click at [312, 78] on div at bounding box center [311, 78] width 7 height 7
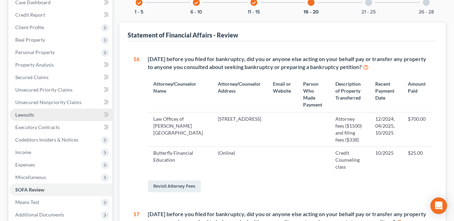
scroll to position [135, 0]
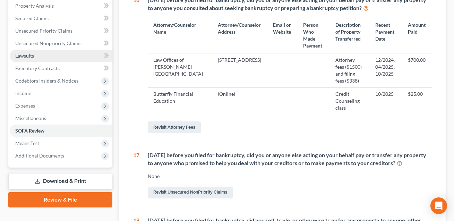
click at [29, 54] on span "Lawsuits" at bounding box center [24, 56] width 19 height 6
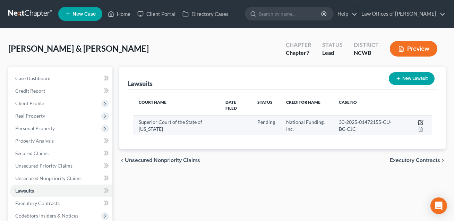
click at [422, 122] on icon "button" at bounding box center [421, 123] width 6 height 6
select select "0"
select select "4"
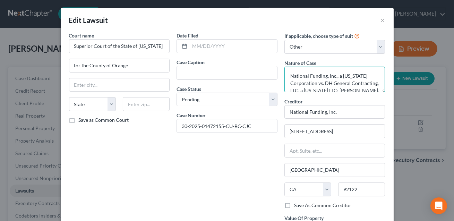
drag, startPoint x: 300, startPoint y: 87, endPoint x: 287, endPoint y: 73, distance: 19.1
click at [287, 73] on textarea "National Funding, Inc., a California Corporation vs. DH General Contracting, LL…" at bounding box center [334, 80] width 101 height 26
click at [226, 68] on input "text" at bounding box center [227, 72] width 100 height 13
paste input "National Funding, Inc., a California Corporation vs. DH General Contracting, LL…"
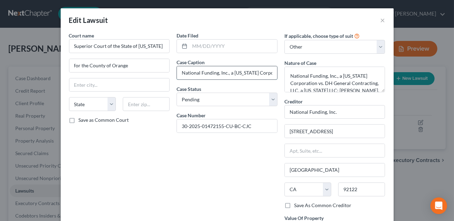
scroll to position [0, 161]
type input "National Funding, Inc., a California Corporation vs. DH General Contracting, LL…"
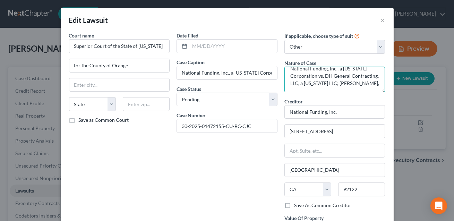
scroll to position [14, 0]
drag, startPoint x: 290, startPoint y: 75, endPoint x: 338, endPoint y: 93, distance: 52.3
click at [338, 93] on div "If applicable, choose type of suit Select Repossession Garnishment Foreclosure …" at bounding box center [335, 141] width 108 height 218
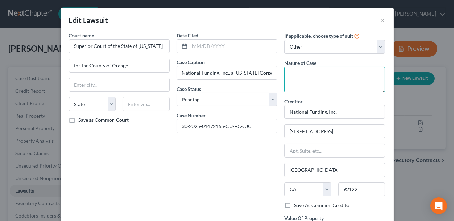
scroll to position [0, 0]
type textarea "suit for money owed"
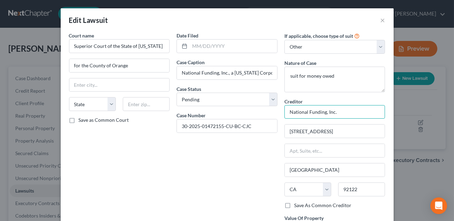
drag, startPoint x: 338, startPoint y: 112, endPoint x: 288, endPoint y: 113, distance: 49.9
click at [288, 113] on input "National Funding, Inc." at bounding box center [334, 112] width 101 height 14
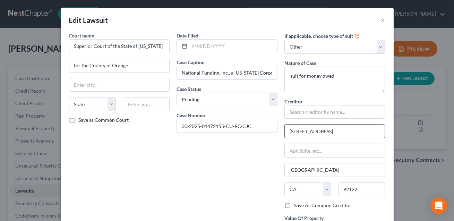
drag, startPoint x: 351, startPoint y: 129, endPoint x: 287, endPoint y: 131, distance: 63.5
click at [287, 131] on input "4380 La Jolla Village Drive" at bounding box center [335, 130] width 100 height 13
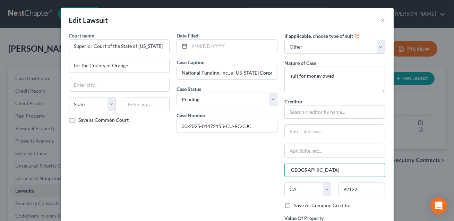
drag, startPoint x: 313, startPoint y: 168, endPoint x: 284, endPoint y: 167, distance: 29.5
click at [284, 167] on div "If applicable, choose type of suit Select Repossession Garnishment Foreclosure …" at bounding box center [335, 141] width 108 height 218
click at [298, 190] on select "State AL AK AR AZ CA CO CT DE DC FL GA GU HI ID IL IN IA KS KY LA ME MD MA MI M…" at bounding box center [307, 189] width 47 height 14
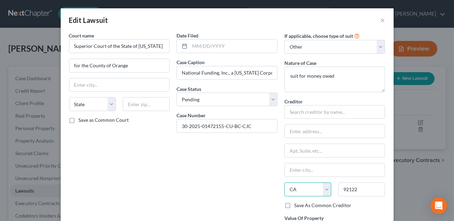
select select
drag, startPoint x: 362, startPoint y: 187, endPoint x: 338, endPoint y: 189, distance: 24.7
click at [338, 189] on div "92122" at bounding box center [362, 189] width 54 height 14
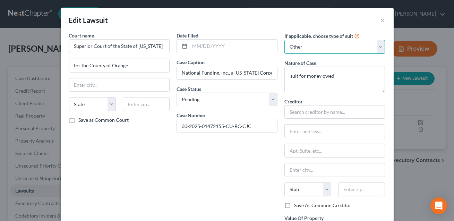
click at [321, 48] on select "Select Repossession Garnishment Foreclosure Attached, Seized, Or Levied Other" at bounding box center [334, 47] width 101 height 14
select select
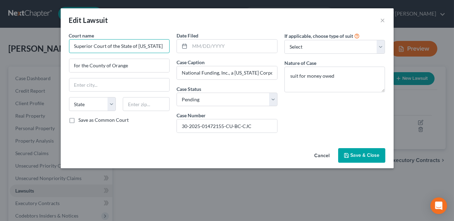
click at [74, 46] on input "Superior Court of the State of California" at bounding box center [119, 46] width 101 height 14
click at [78, 46] on input "Oange County Superior Court of the State of California" at bounding box center [119, 46] width 101 height 14
click at [113, 47] on input "Orange County Superior Court of the State of California" at bounding box center [119, 46] width 101 height 14
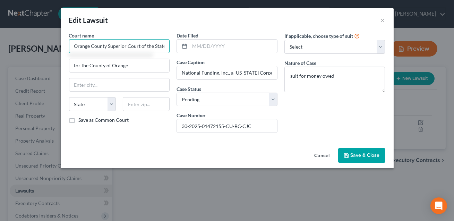
click at [105, 47] on input "Orange County Superior Court of the State of California" at bounding box center [119, 46] width 101 height 14
drag, startPoint x: 113, startPoint y: 46, endPoint x: 167, endPoint y: 50, distance: 54.2
click at [168, 50] on input "Orange County (CA) Superior Court of the State of California" at bounding box center [119, 46] width 101 height 14
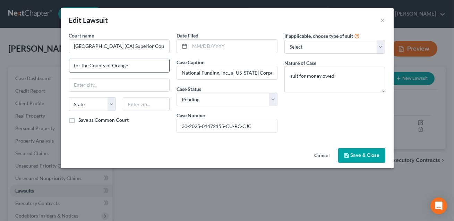
type input "Orange County (CA) Superior Court"
drag, startPoint x: 136, startPoint y: 64, endPoint x: 70, endPoint y: 63, distance: 66.2
click at [70, 63] on input "for the County of Orange" at bounding box center [119, 65] width 100 height 13
click at [365, 157] on span "Save & Close" at bounding box center [365, 155] width 29 height 6
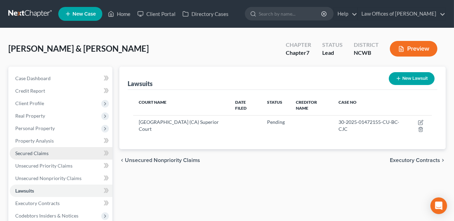
click at [42, 153] on span "Secured Claims" at bounding box center [31, 153] width 33 height 6
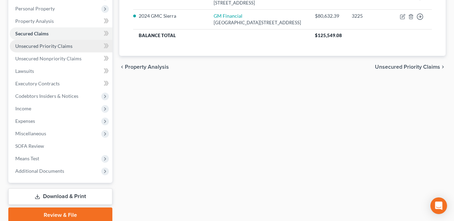
scroll to position [147, 0]
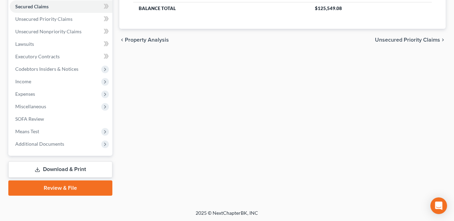
click at [69, 167] on link "Download & Print" at bounding box center [60, 169] width 104 height 16
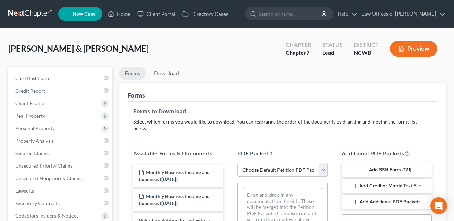
click at [250, 163] on select "Choose Default Petition PDF Packet Complete Bankruptcy Petition (all forms and …" at bounding box center [282, 170] width 90 height 14
select select "0"
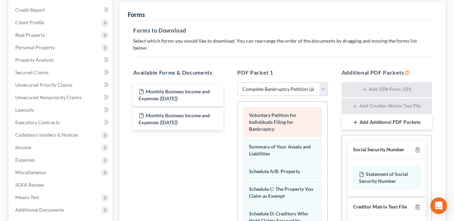
scroll to position [80, 0]
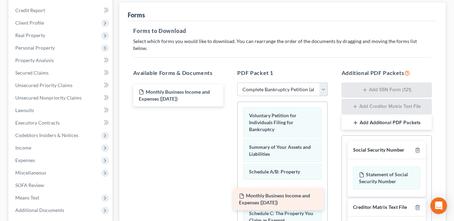
drag, startPoint x: 163, startPoint y: 106, endPoint x: 263, endPoint y: 193, distance: 132.7
click at [229, 106] on div "Monthly Business Income and Expenses (10/09/2025) Monthly Business Income and E…" at bounding box center [178, 95] width 101 height 22
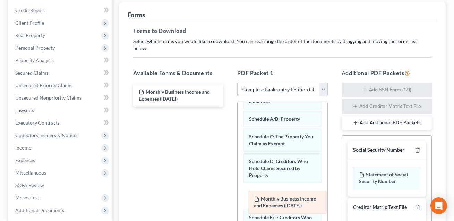
drag, startPoint x: 271, startPoint y: 106, endPoint x: 275, endPoint y: 199, distance: 93.0
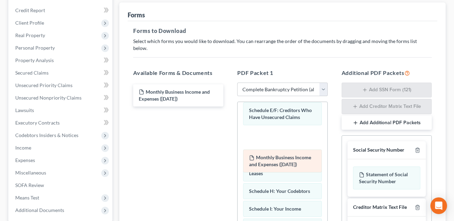
scroll to position [111, 0]
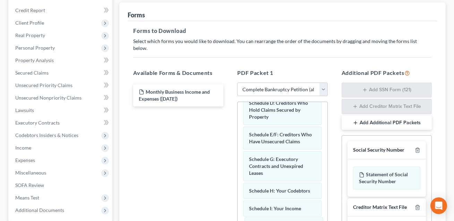
drag, startPoint x: 271, startPoint y: 106, endPoint x: 273, endPoint y: 229, distance: 123.1
click at [273, 221] on html "Home New Case Client Portal Directory Cases Law Offices of Robert H Gourley Jr …" at bounding box center [227, 138] width 454 height 436
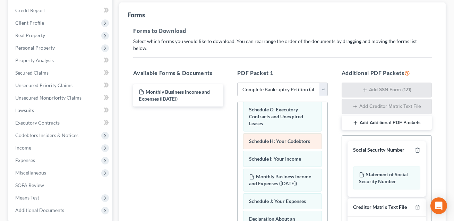
scroll to position [236, 0]
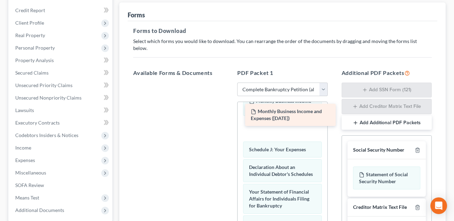
drag, startPoint x: 153, startPoint y: 89, endPoint x: 266, endPoint y: 117, distance: 115.8
click at [229, 83] on div "Monthly Business Income and Expenses (10/09/2025) Monthly Business Income and E…" at bounding box center [178, 83] width 101 height 0
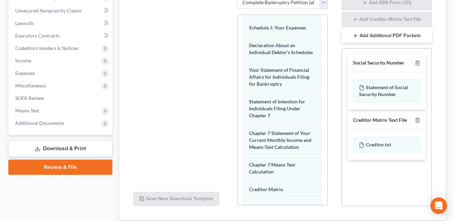
scroll to position [202, 0]
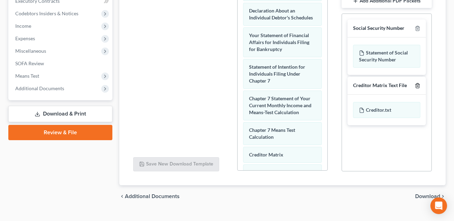
click at [416, 83] on icon "button" at bounding box center [417, 85] width 3 height 5
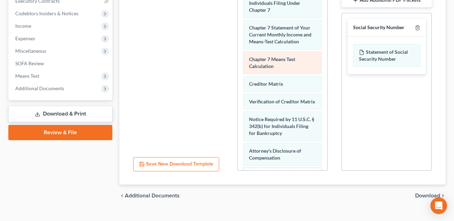
scroll to position [345, 0]
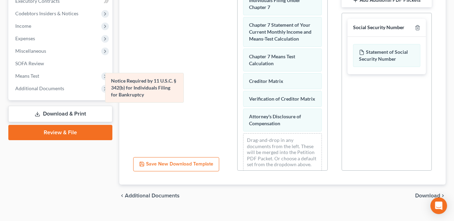
drag, startPoint x: 266, startPoint y: 115, endPoint x: 128, endPoint y: 88, distance: 140.6
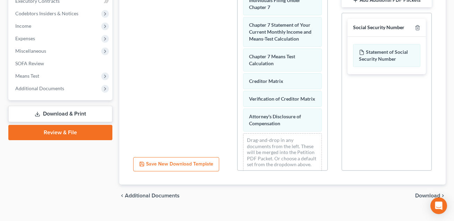
click at [423, 193] on span "Download" at bounding box center [427, 196] width 25 height 6
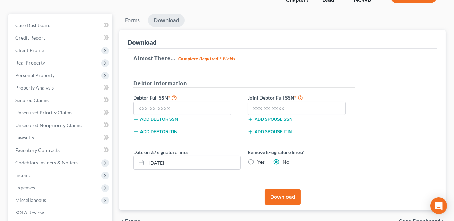
scroll to position [52, 0]
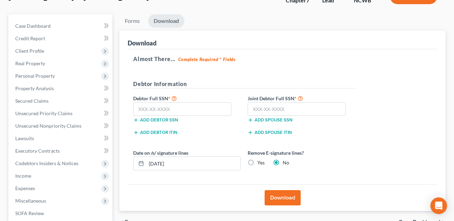
click at [257, 163] on label "Yes" at bounding box center [260, 162] width 7 height 7
click at [260, 163] on input "Yes" at bounding box center [262, 161] width 5 height 5
radio input "true"
radio input "false"
drag, startPoint x: 184, startPoint y: 162, endPoint x: 136, endPoint y: 163, distance: 48.5
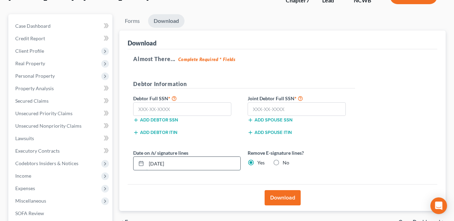
click at [136, 163] on div "[DATE]" at bounding box center [186, 163] width 107 height 14
click at [141, 107] on input "text" at bounding box center [182, 109] width 98 height 14
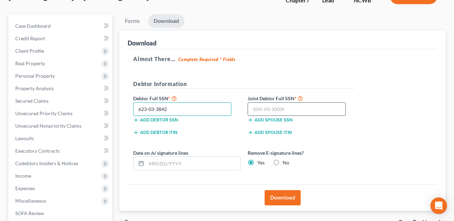
type input "623-03-3842"
click at [268, 109] on input "text" at bounding box center [297, 109] width 98 height 14
type input "611-09-8100"
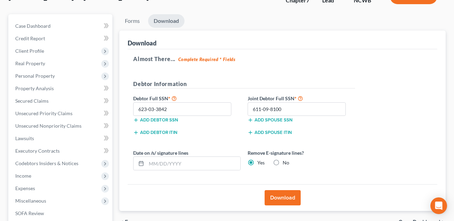
click at [280, 197] on button "Download" at bounding box center [283, 197] width 36 height 15
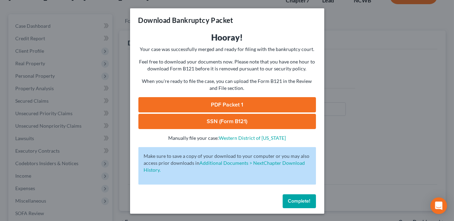
click at [228, 128] on link "SSN (Form B121)" at bounding box center [227, 121] width 178 height 15
click at [216, 107] on link "PDF Packet 1" at bounding box center [227, 104] width 178 height 15
